Goal: Information Seeking & Learning: Check status

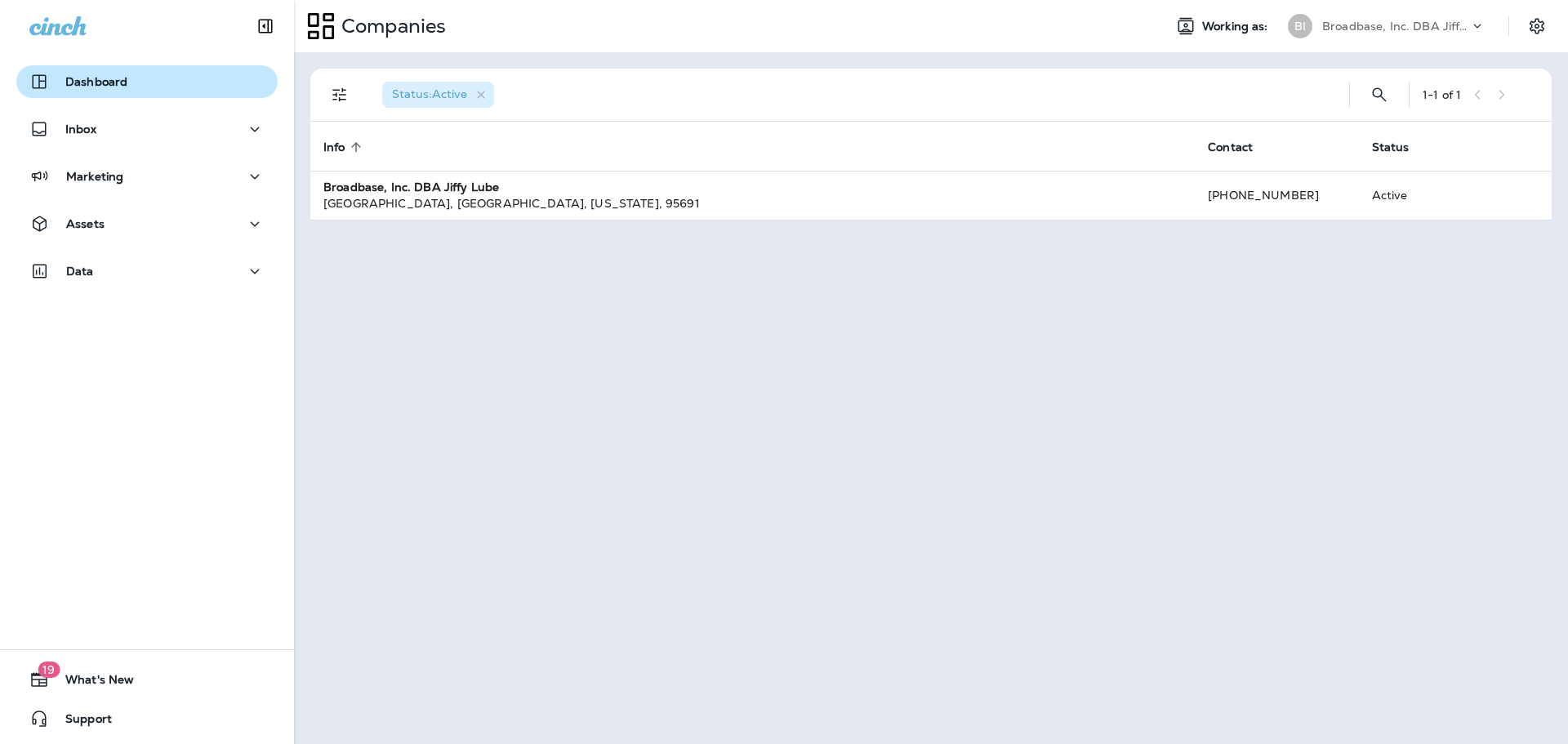
click at [89, 72] on div "Dashboard" at bounding box center [78, 82] width 98 height 20
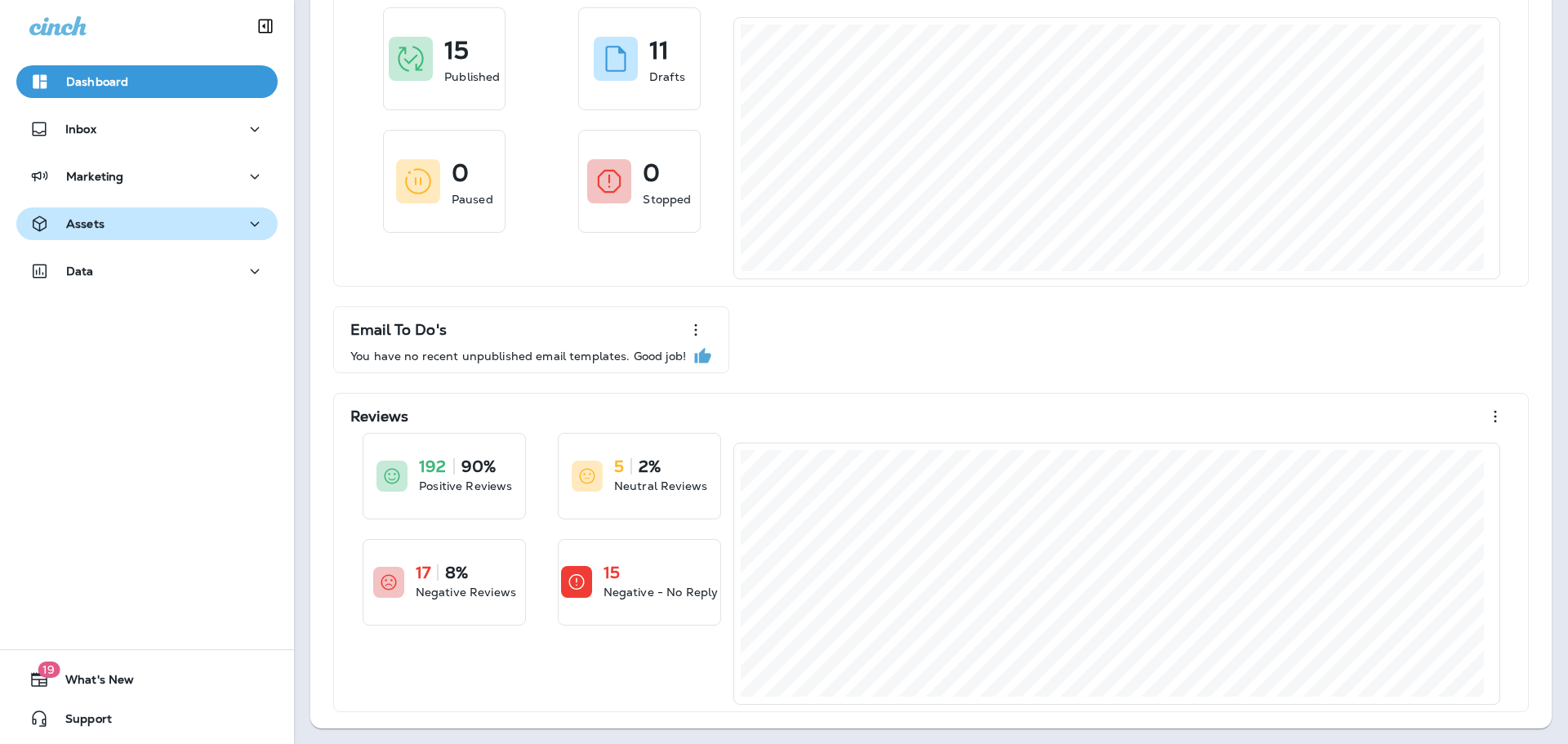
scroll to position [118, 0]
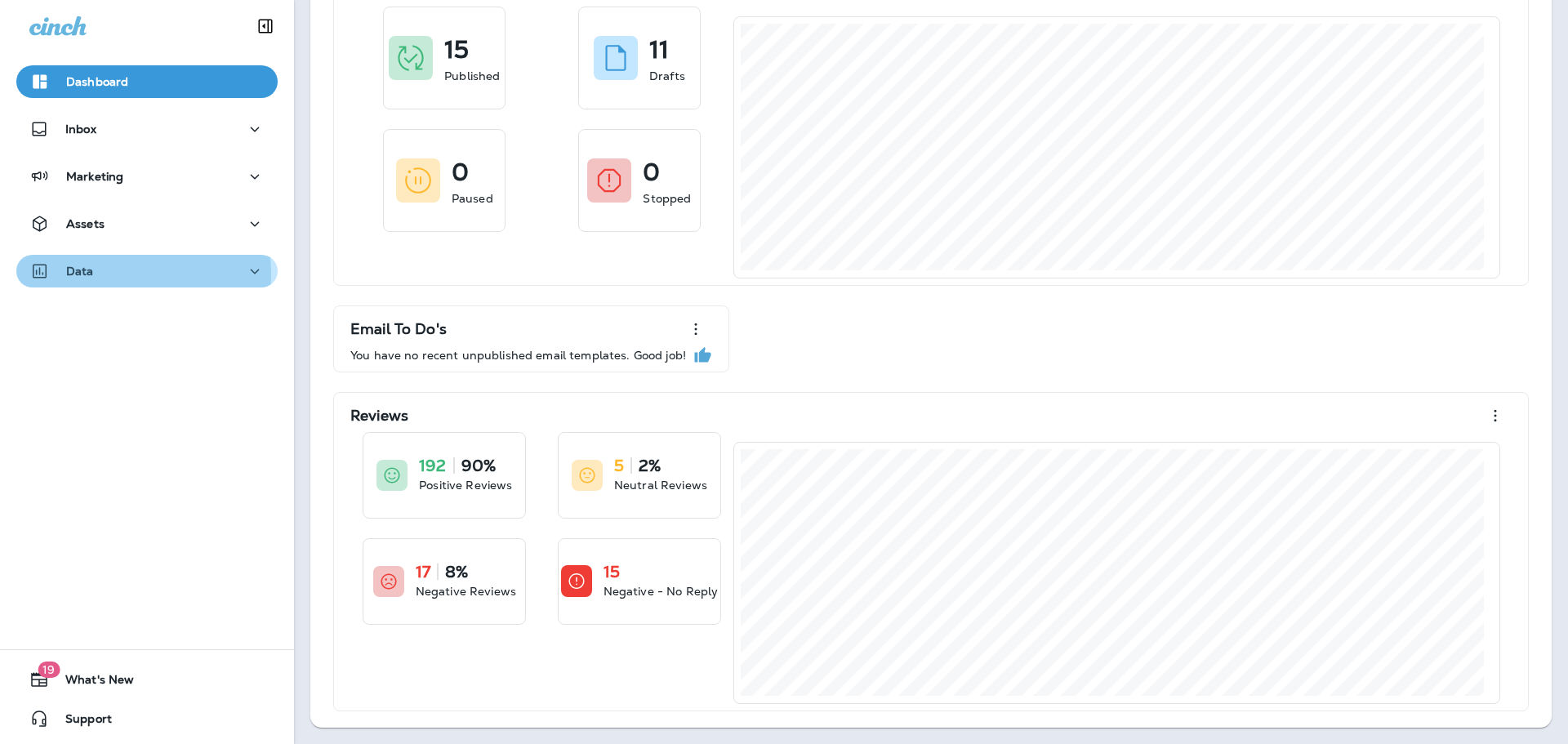
click at [92, 273] on p "Data" at bounding box center [80, 272] width 28 height 13
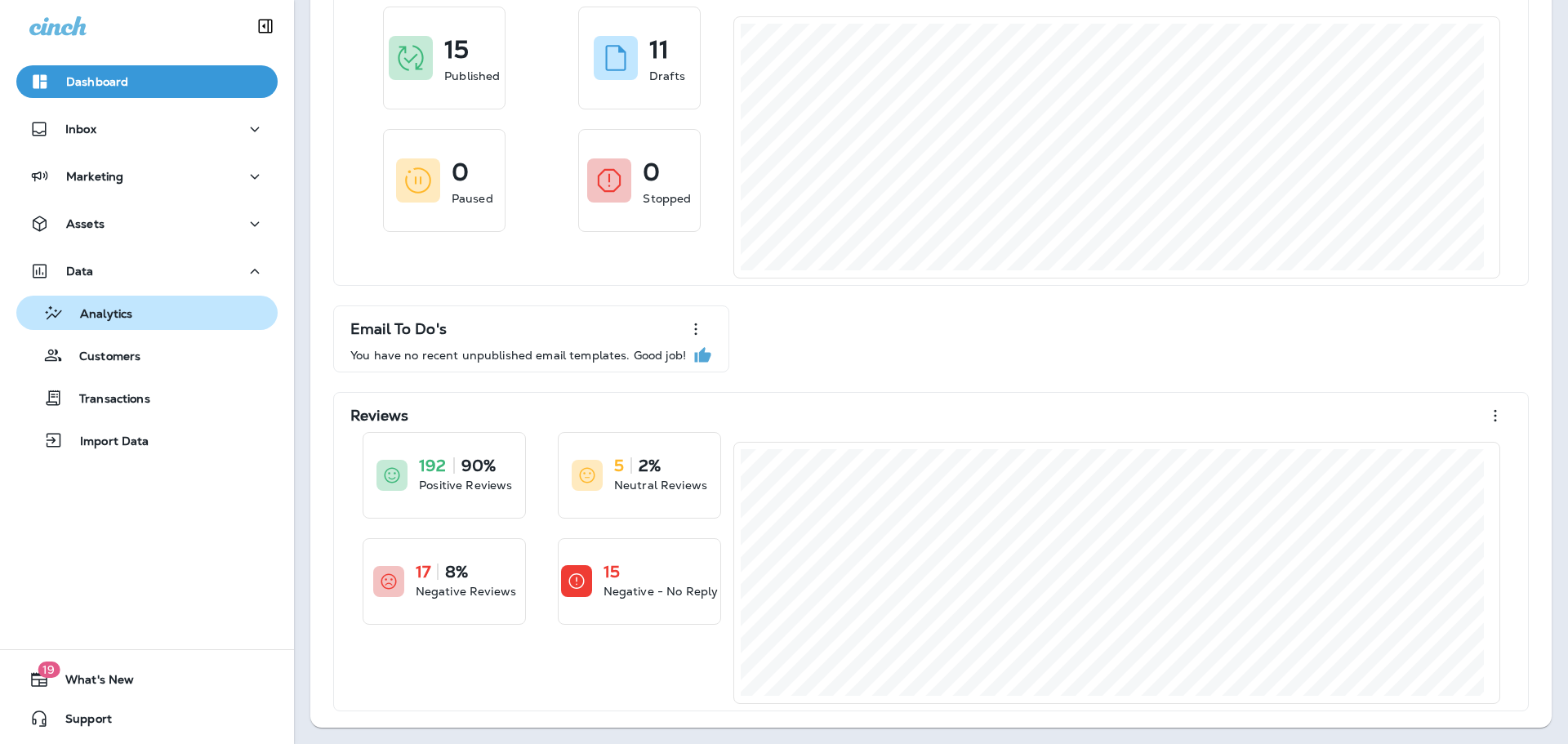
click at [106, 315] on p "Analytics" at bounding box center [97, 315] width 69 height 16
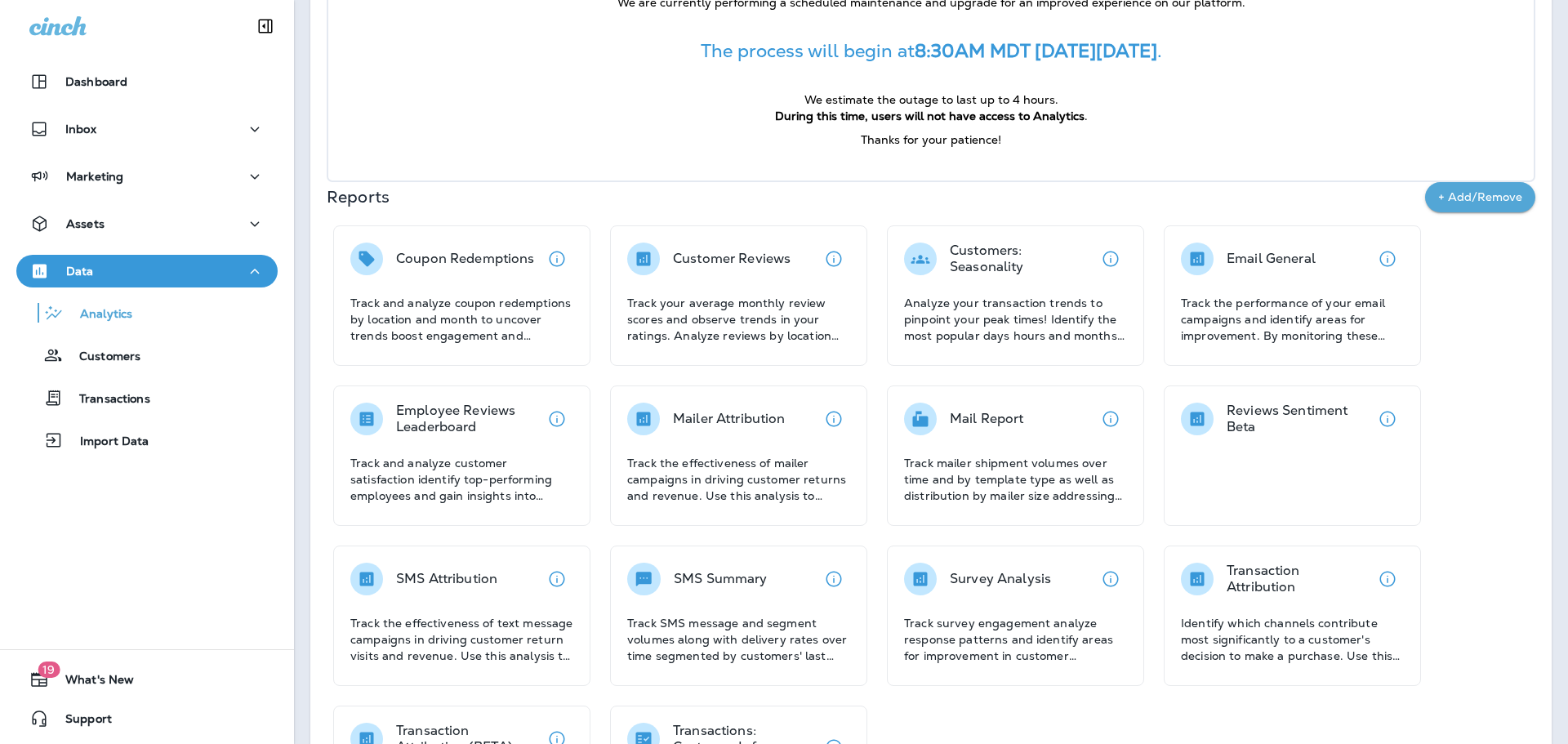
scroll to position [298, 0]
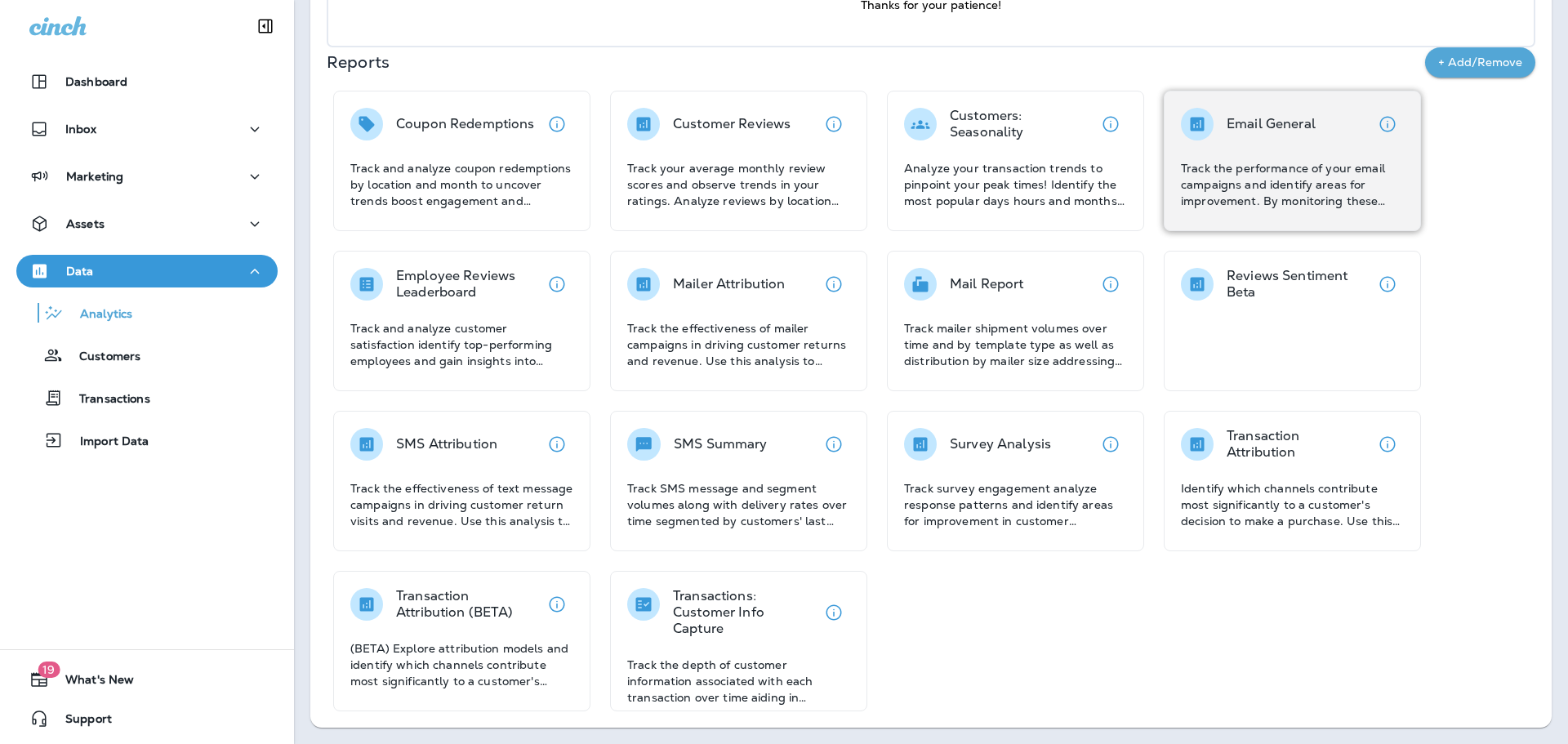
click at [1310, 152] on div "Email General Track the performance of your email campaigns and identify areas …" at bounding box center [1293, 159] width 223 height 102
